Goal: Information Seeking & Learning: Learn about a topic

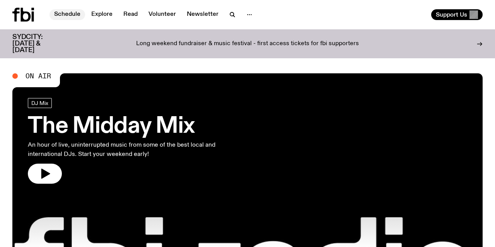
click at [68, 16] on link "Schedule" at bounding box center [67, 14] width 36 height 11
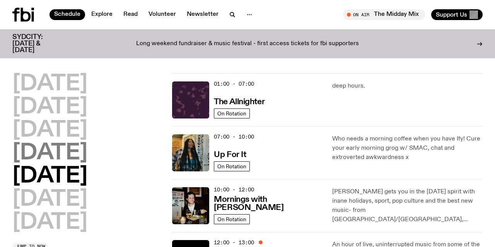
click at [73, 155] on h2 "[DATE]" at bounding box center [49, 154] width 75 height 22
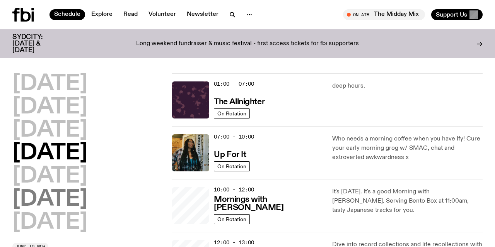
scroll to position [22, 0]
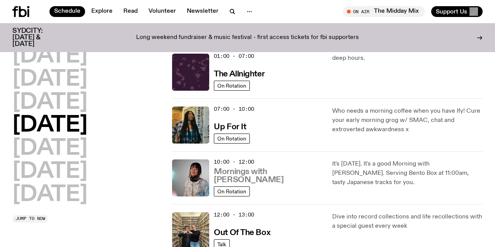
click at [255, 181] on h3 "Mornings with [PERSON_NAME]" at bounding box center [268, 176] width 109 height 16
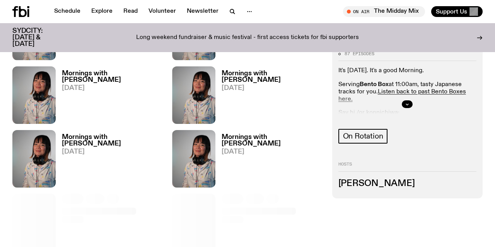
scroll to position [257, 0]
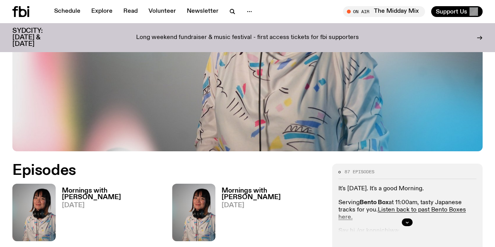
click at [94, 188] on h3 "Mornings with [PERSON_NAME]" at bounding box center [112, 194] width 101 height 13
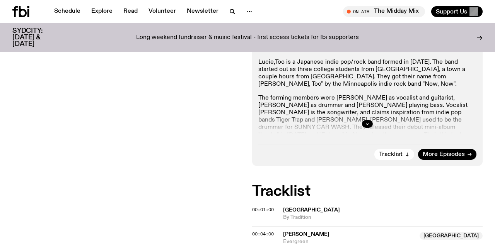
scroll to position [196, 0]
